Goal: Information Seeking & Learning: Check status

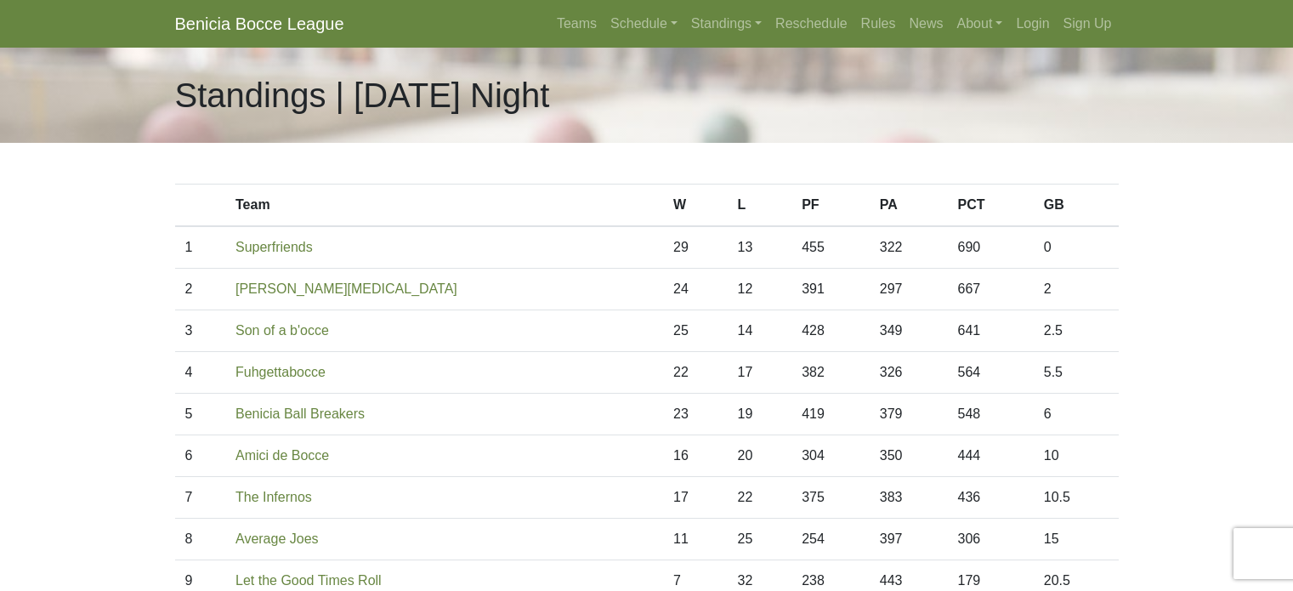
scroll to position [57, 0]
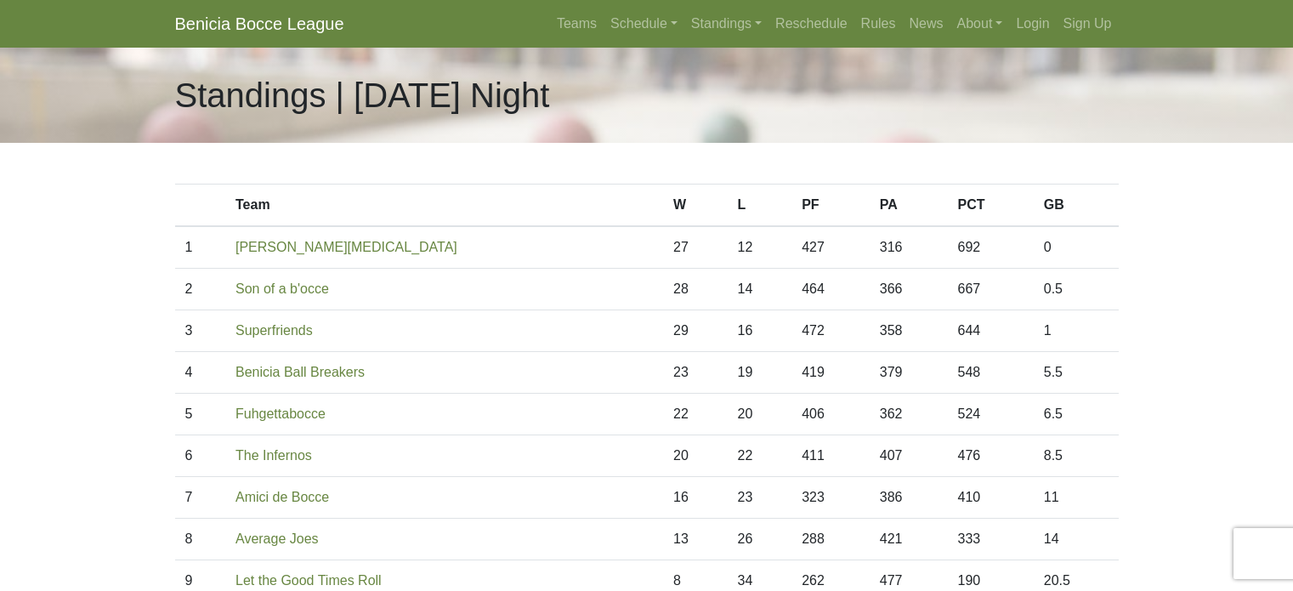
scroll to position [57, 0]
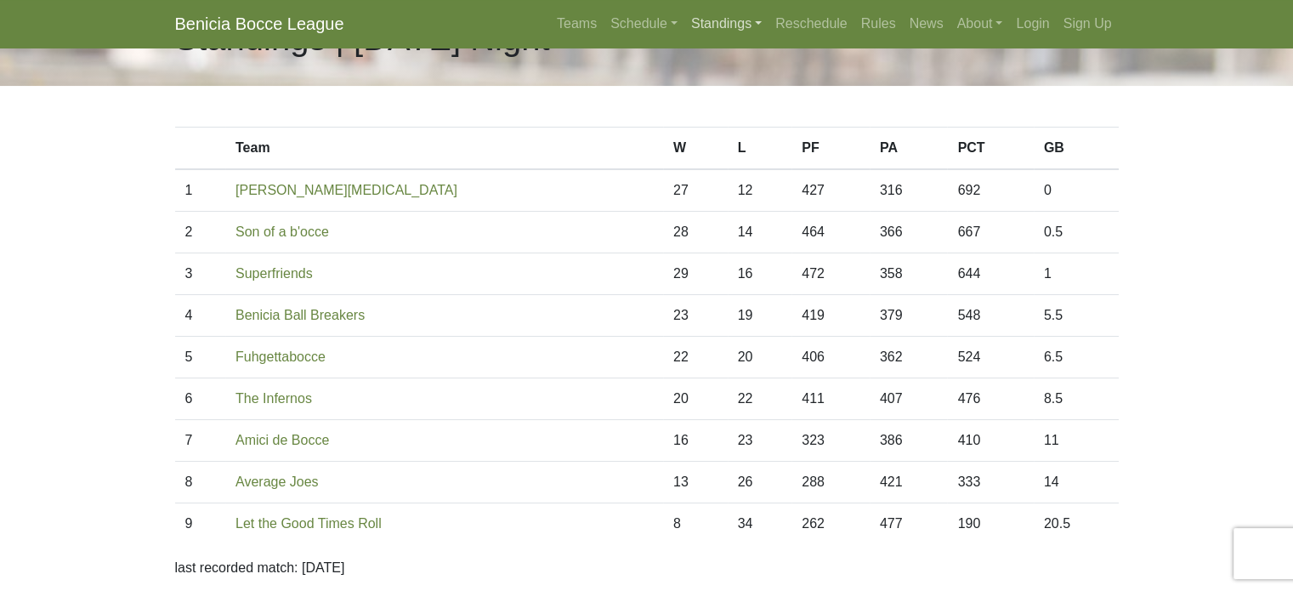
click at [709, 37] on link "Standings" at bounding box center [726, 24] width 84 height 34
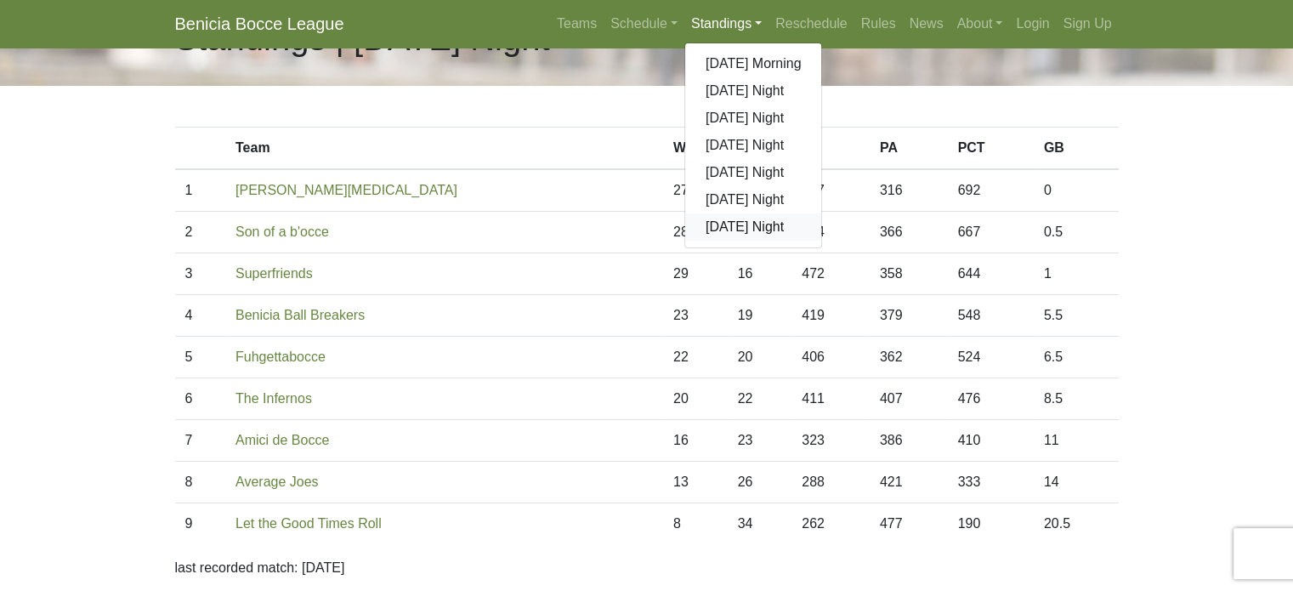
click at [707, 227] on link "[DATE] Night" at bounding box center [753, 226] width 137 height 27
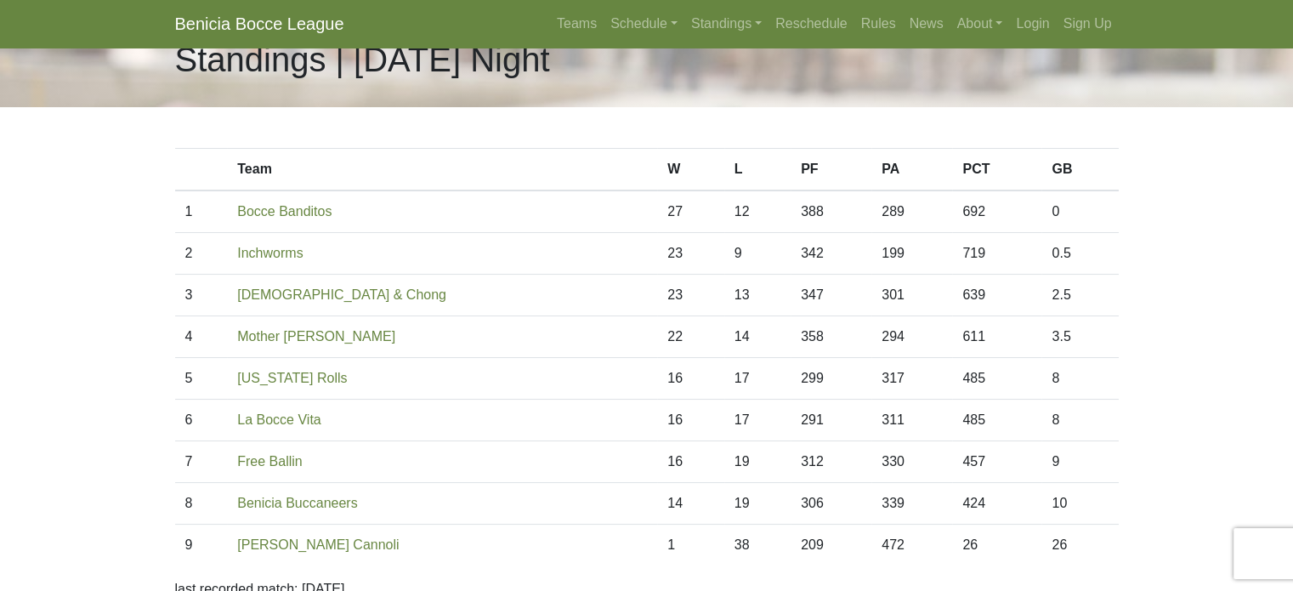
scroll to position [61, 0]
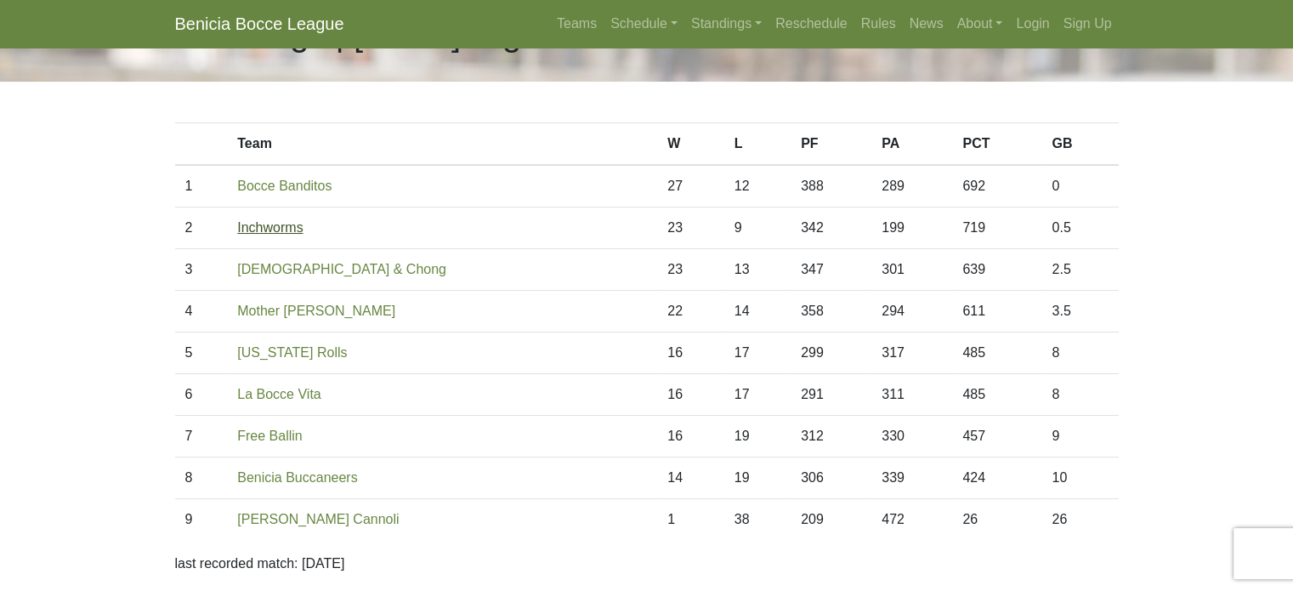
click at [262, 228] on link "Inchworms" at bounding box center [269, 227] width 65 height 14
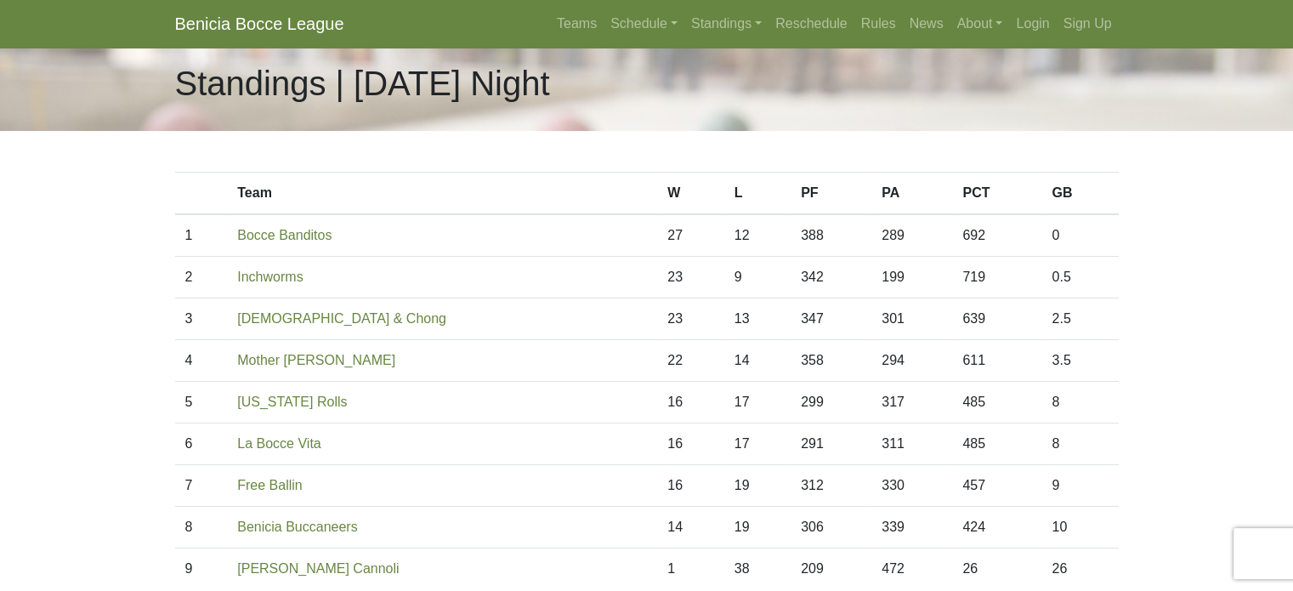
scroll to position [0, 0]
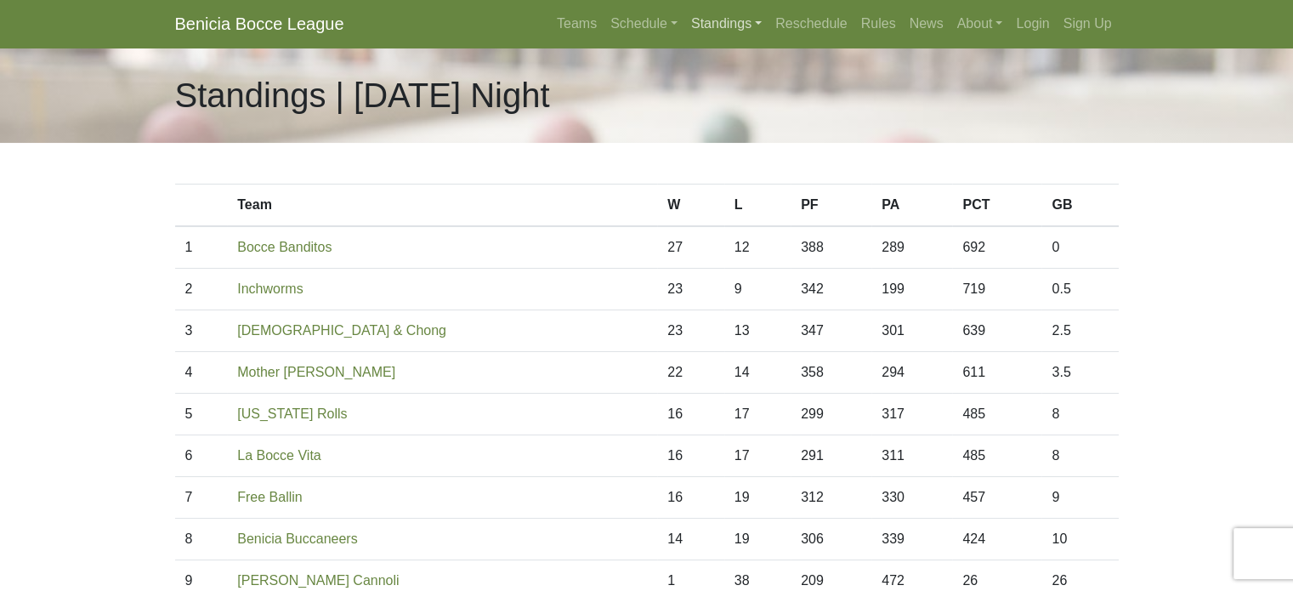
click at [716, 21] on link "Standings" at bounding box center [726, 24] width 84 height 34
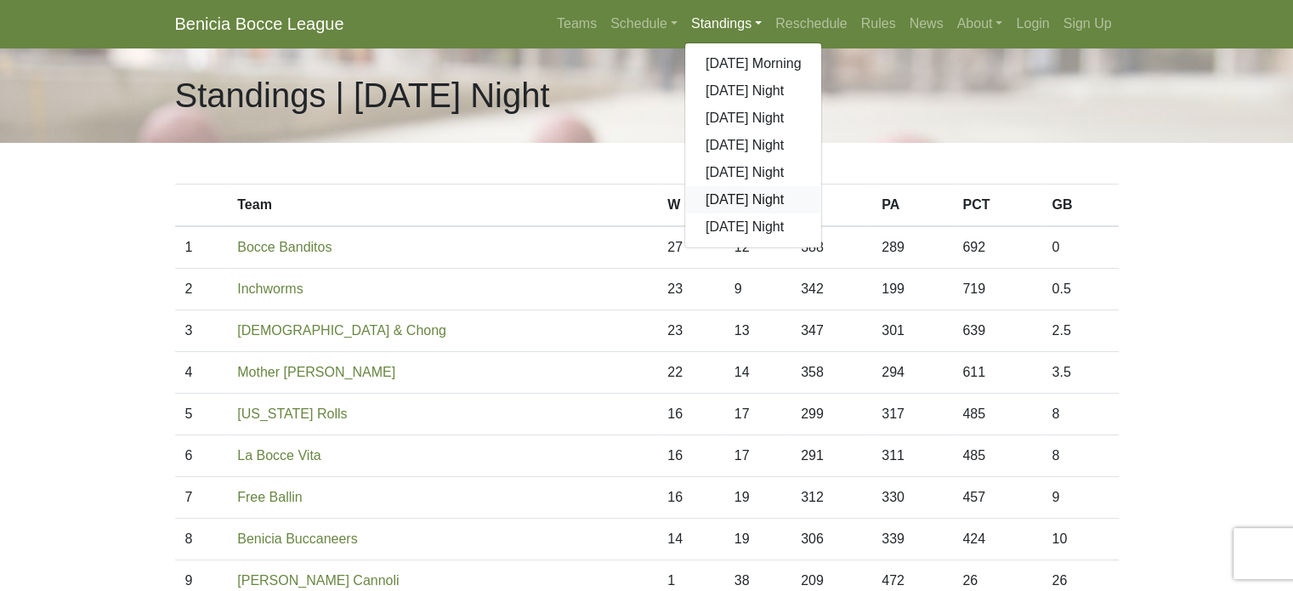
click at [721, 204] on link "[DATE] Night" at bounding box center [753, 199] width 137 height 27
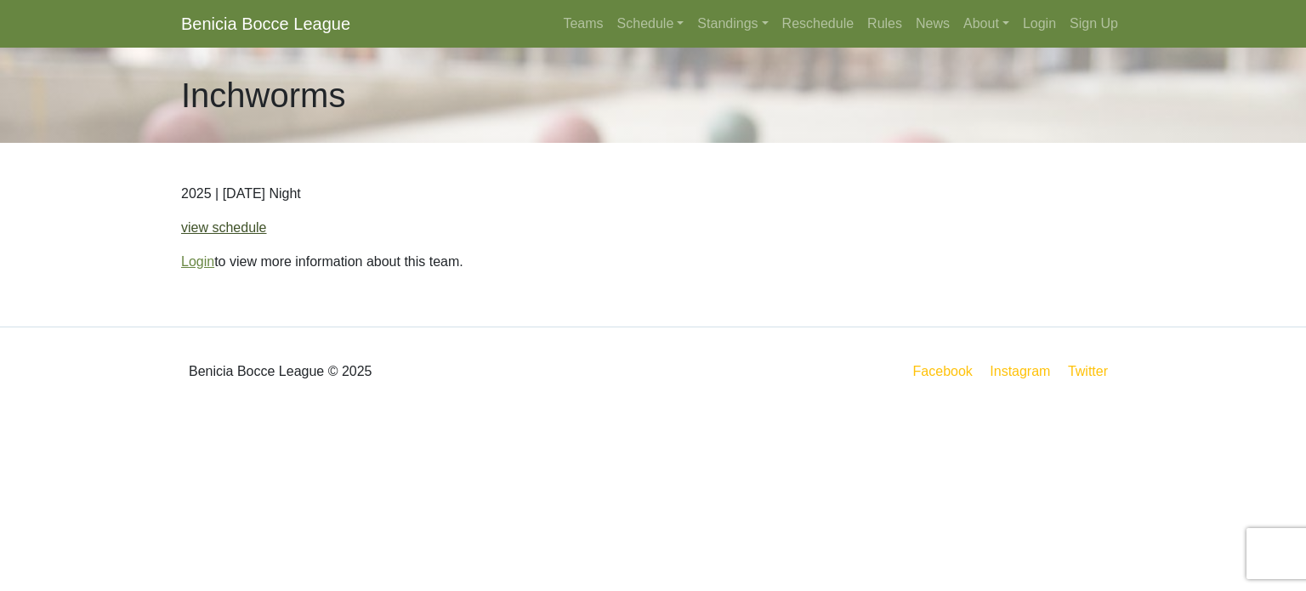
click at [234, 227] on link "view schedule" at bounding box center [224, 227] width 86 height 14
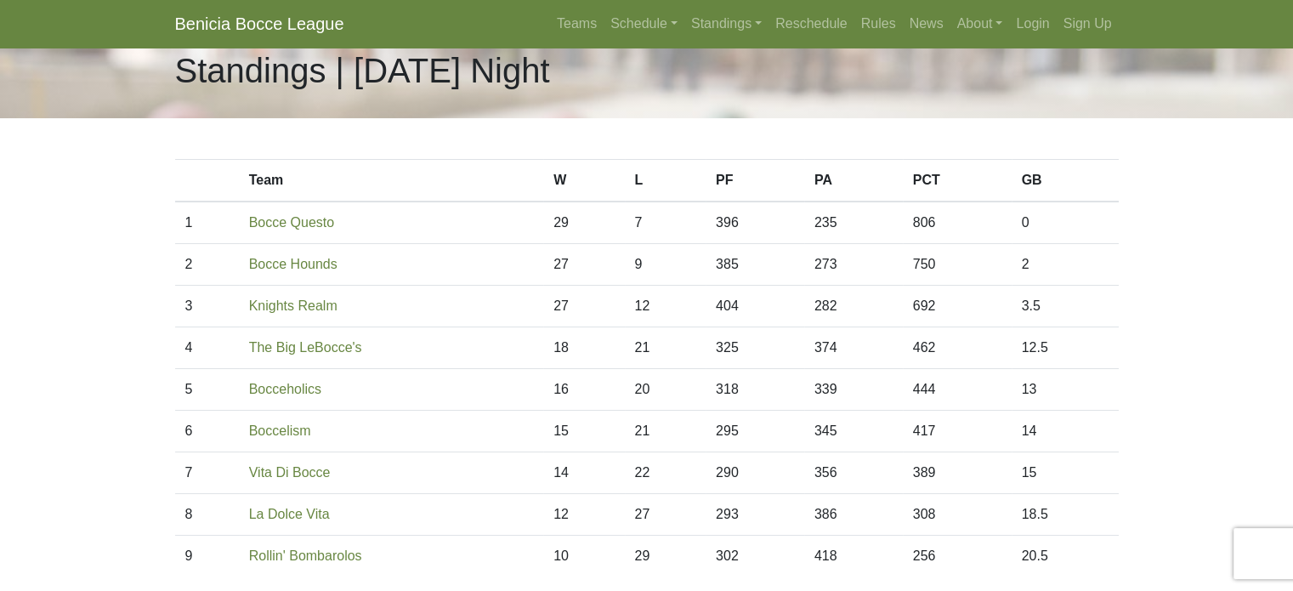
scroll to position [26, 0]
click at [303, 219] on link "Bocce Questo" at bounding box center [292, 221] width 86 height 14
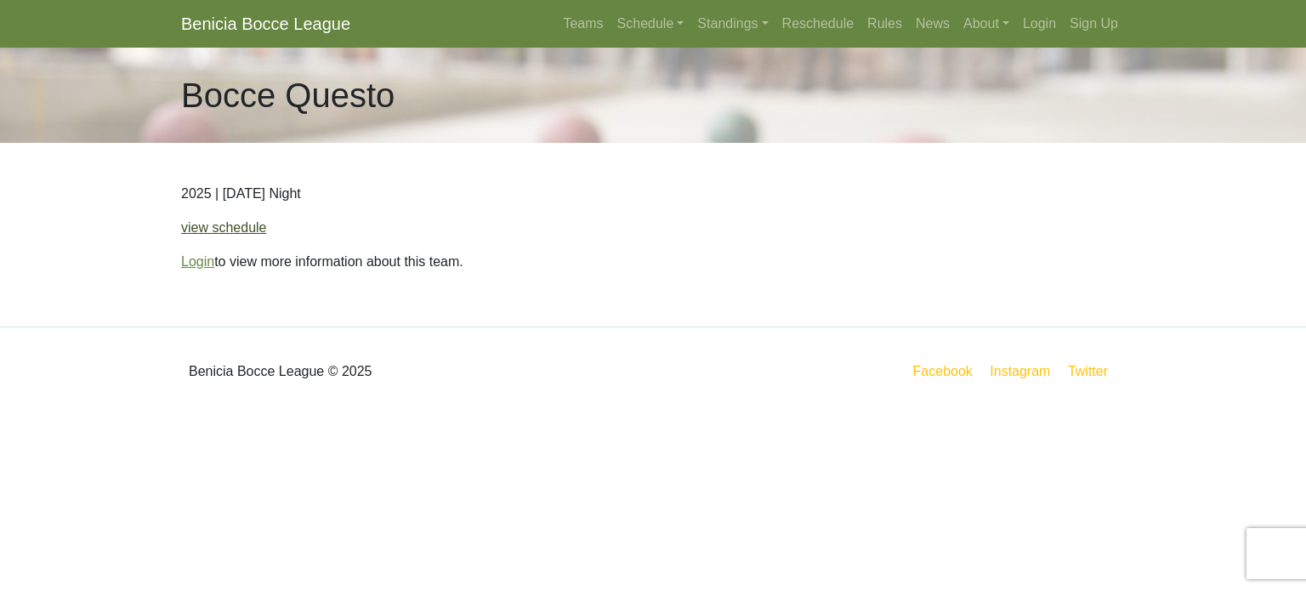
click at [225, 225] on link "view schedule" at bounding box center [224, 227] width 86 height 14
